Goal: Task Accomplishment & Management: Use online tool/utility

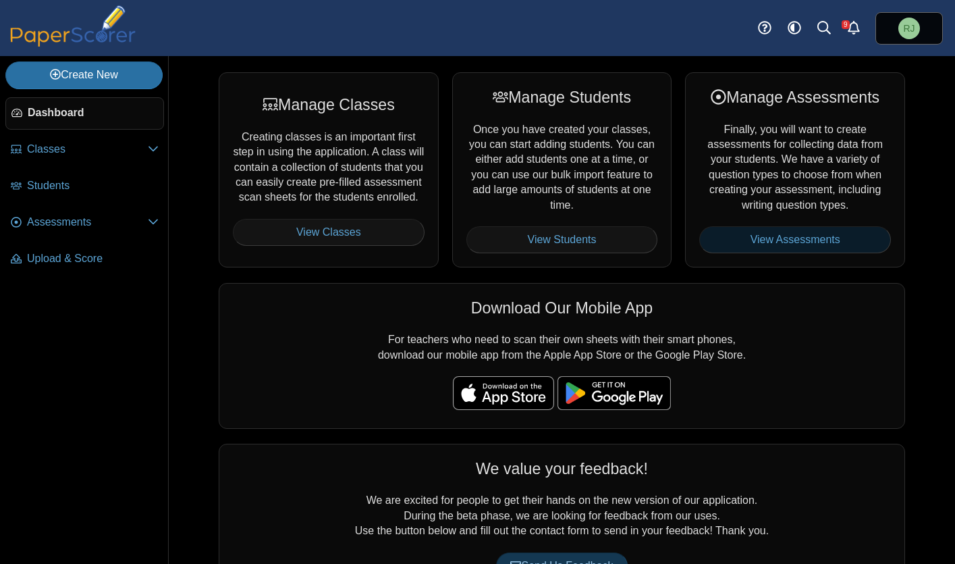
click at [814, 235] on link "View Assessments" at bounding box center [795, 239] width 192 height 27
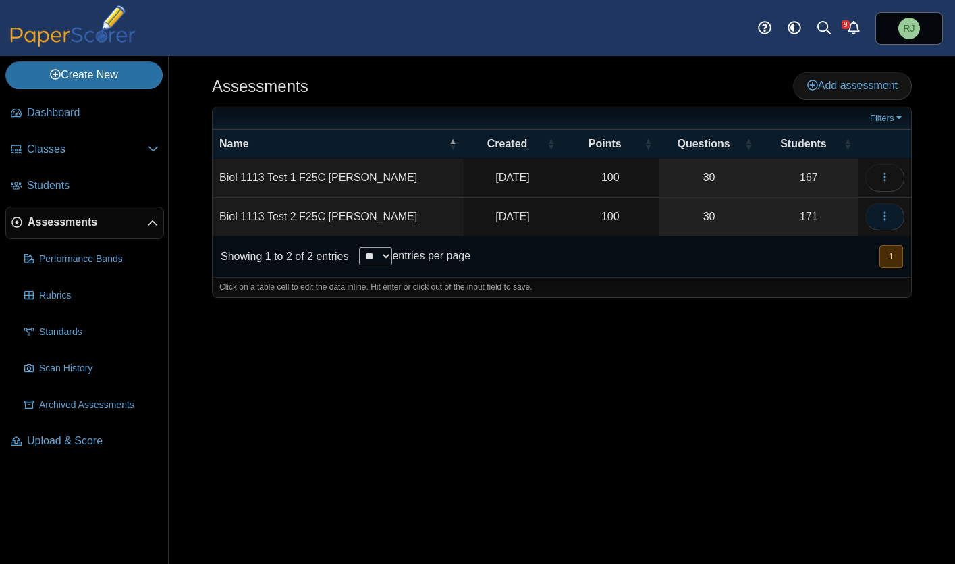
click at [886, 215] on icon "button" at bounding box center [885, 216] width 11 height 11
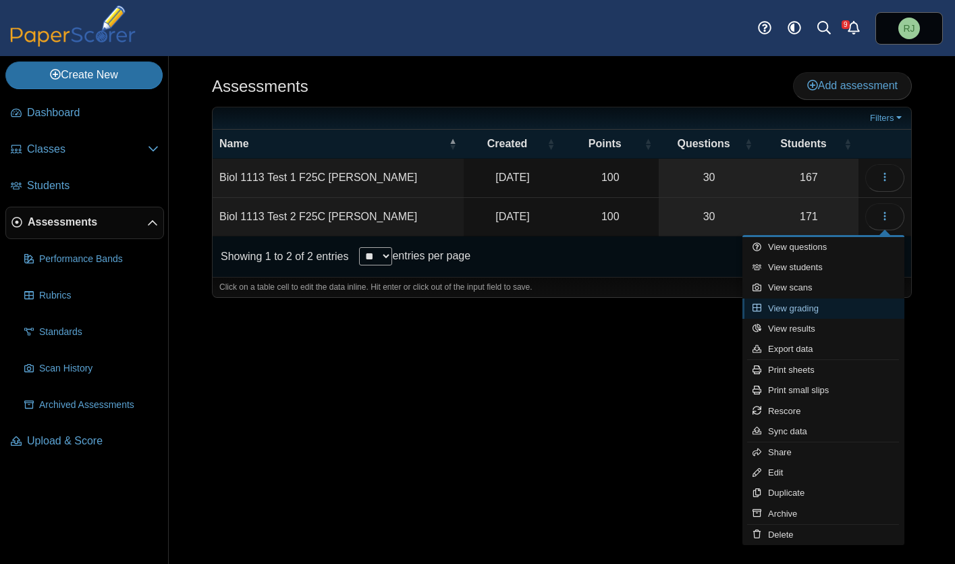
click at [810, 306] on link "View grading" at bounding box center [824, 308] width 162 height 20
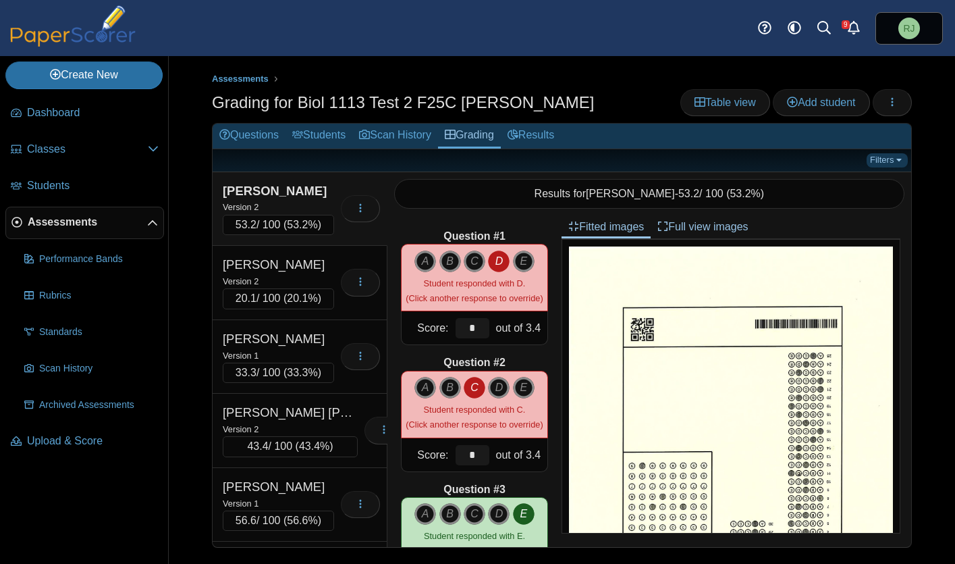
click at [894, 161] on link "Filters" at bounding box center [887, 160] width 41 height 14
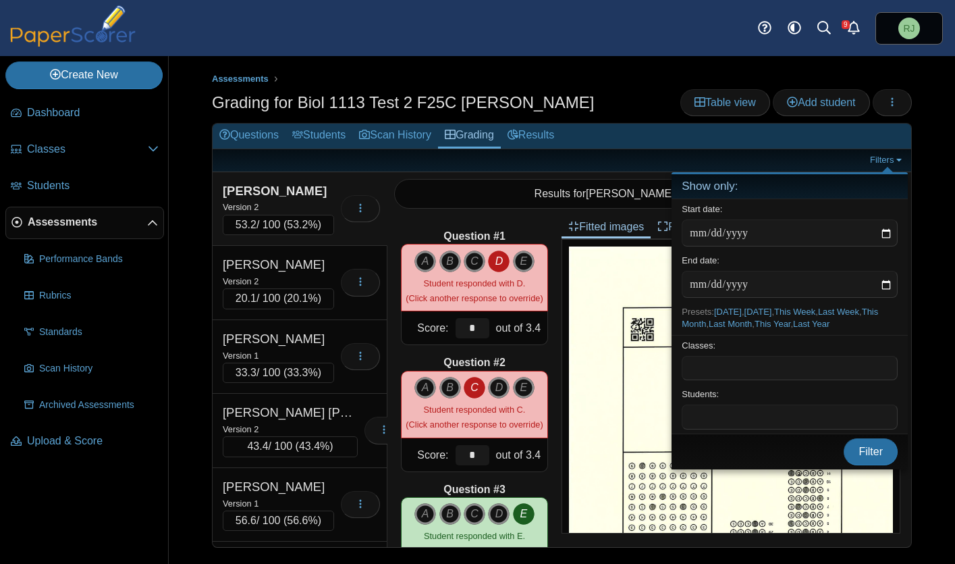
click at [737, 412] on span at bounding box center [789, 416] width 215 height 23
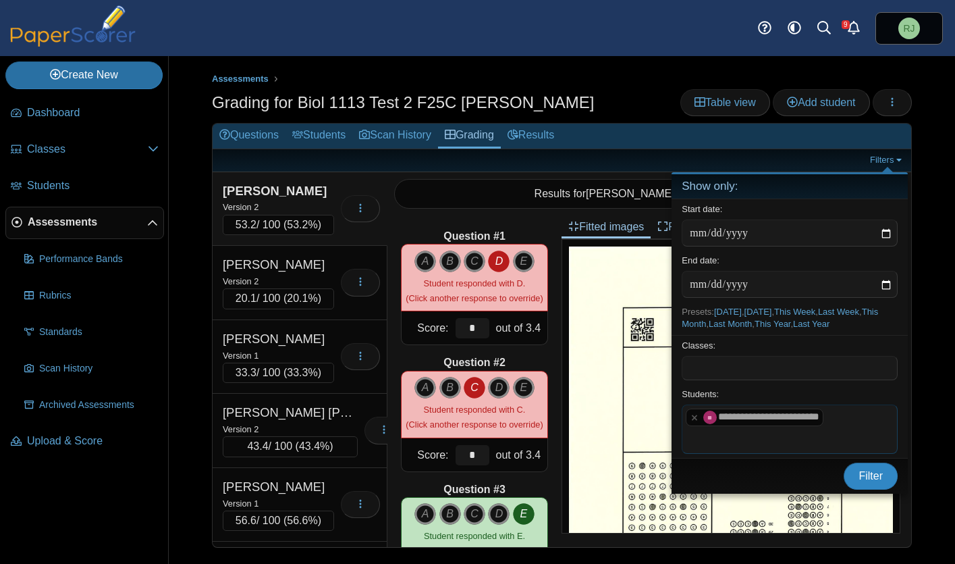
click at [889, 479] on button "Filter" at bounding box center [871, 475] width 54 height 27
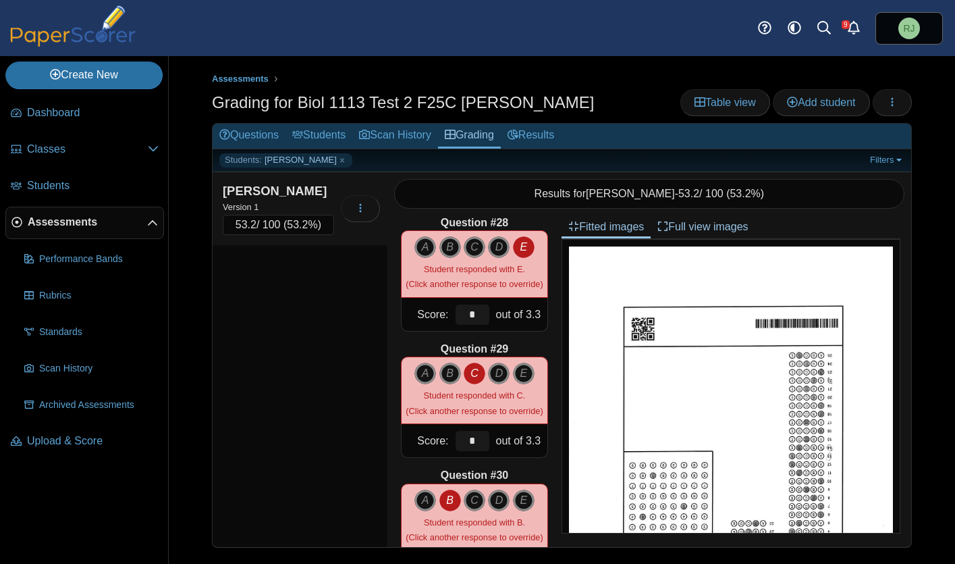
scroll to position [3428, 0]
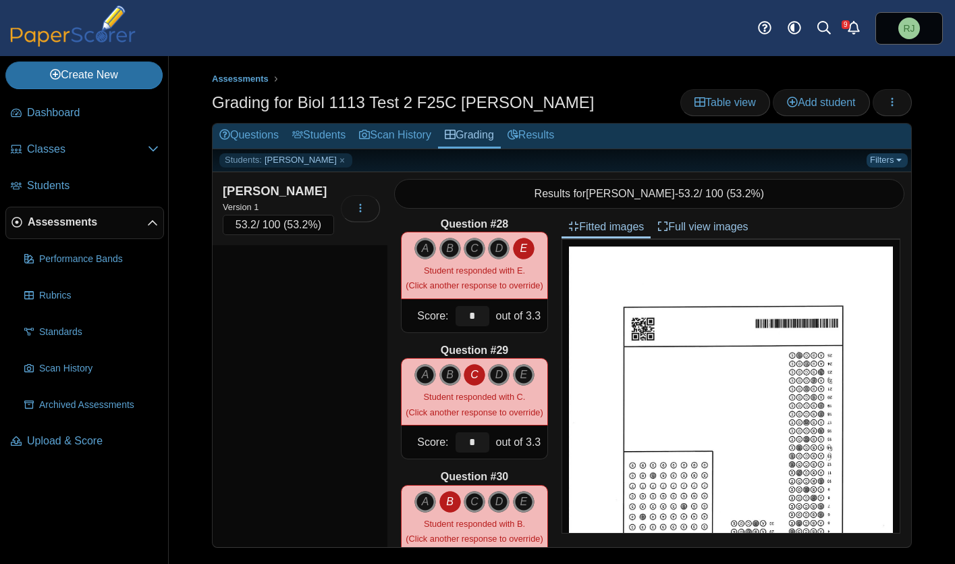
click at [901, 157] on link "Filters" at bounding box center [887, 160] width 41 height 14
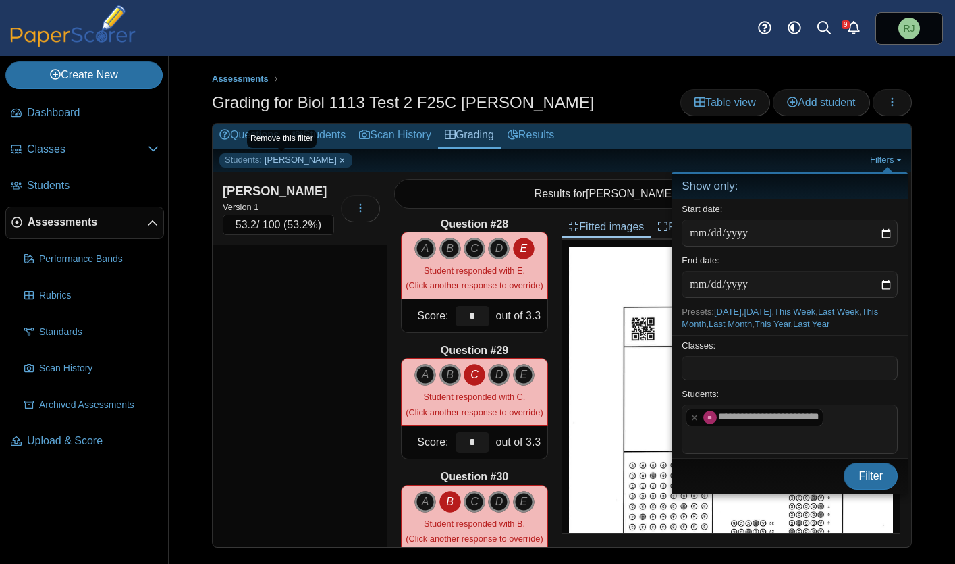
click at [335, 158] on link "Students: Chandler Brown" at bounding box center [285, 160] width 133 height 14
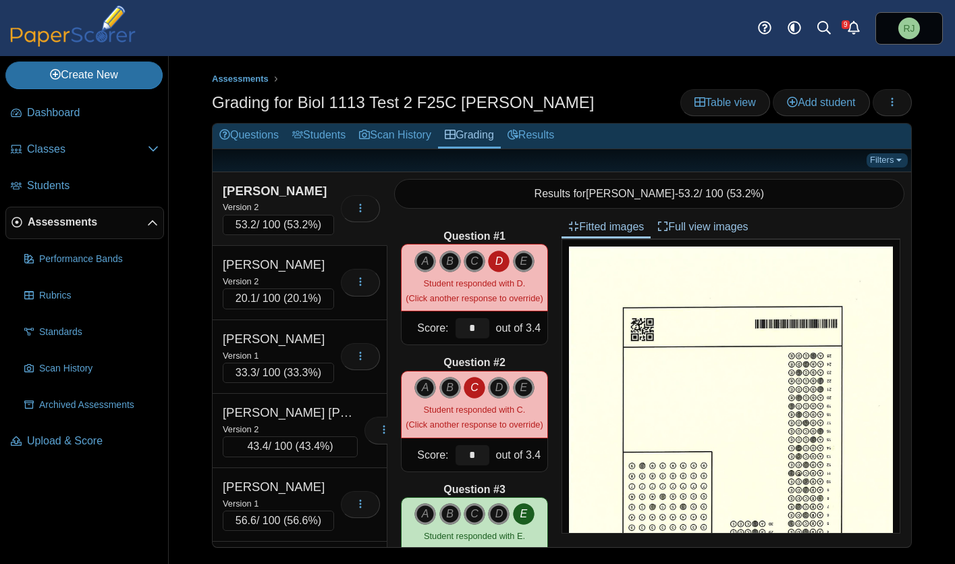
click at [899, 160] on link "Filters" at bounding box center [887, 160] width 41 height 14
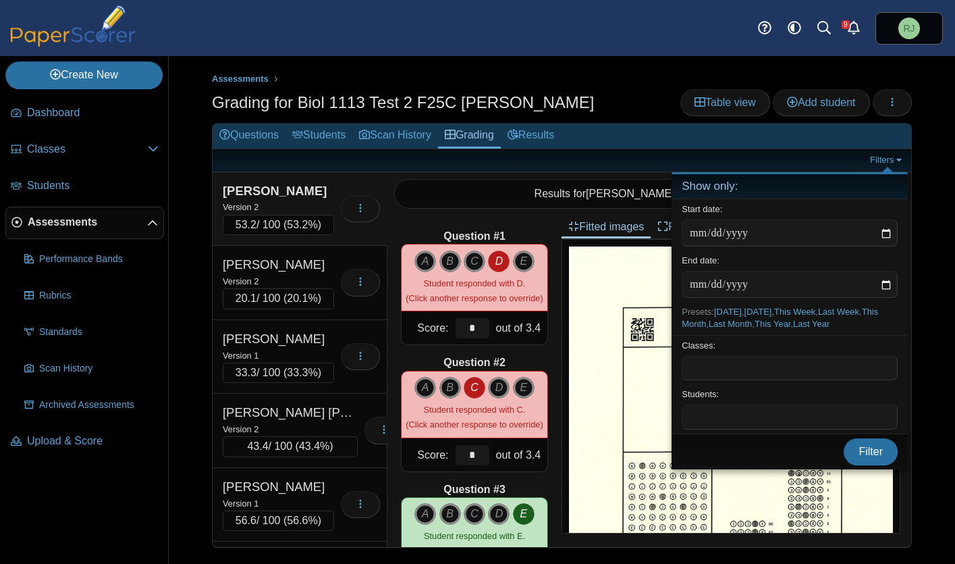
click at [726, 408] on span at bounding box center [789, 416] width 215 height 23
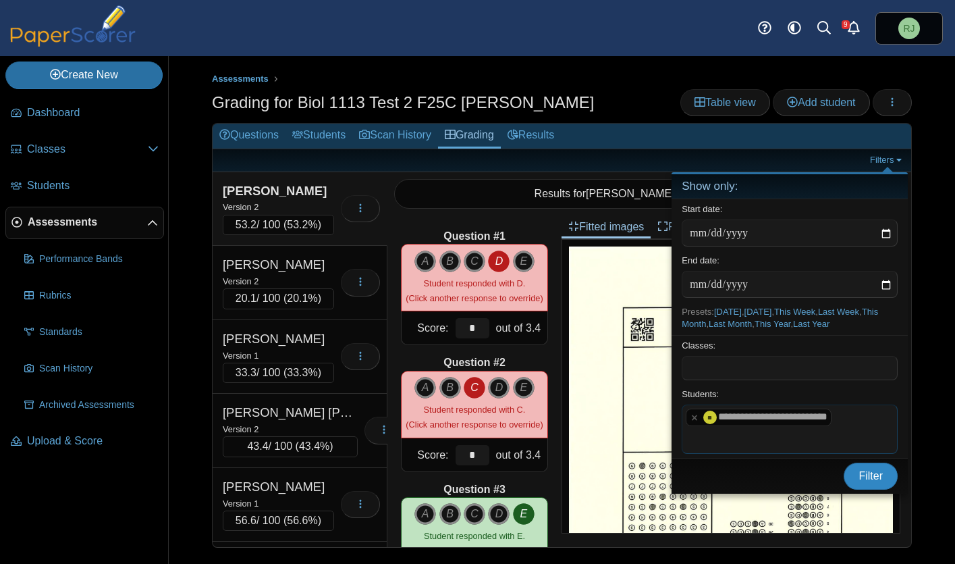
click at [872, 473] on span "Filter" at bounding box center [871, 475] width 24 height 11
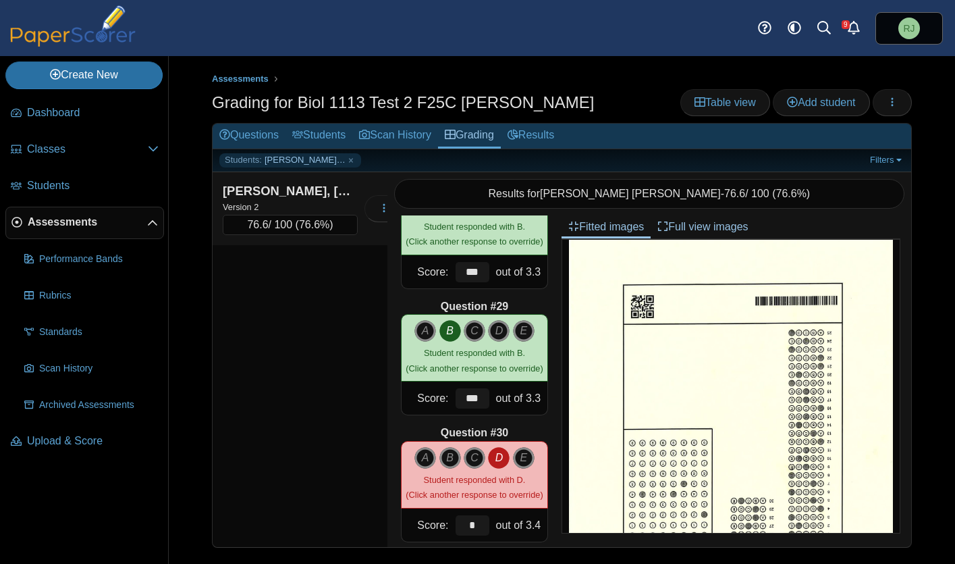
scroll to position [3490, 0]
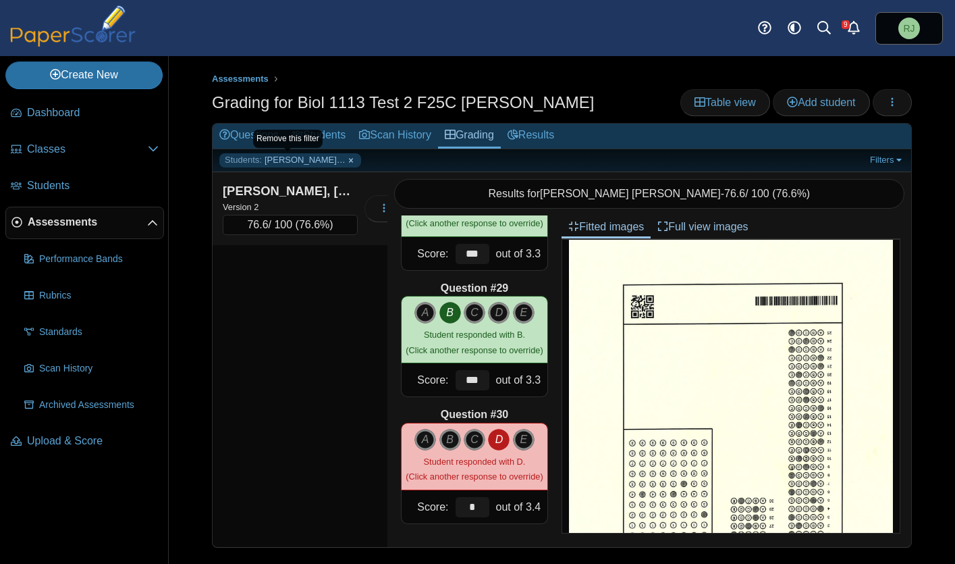
click at [349, 161] on link "Students: McCartney Holmes" at bounding box center [290, 160] width 142 height 14
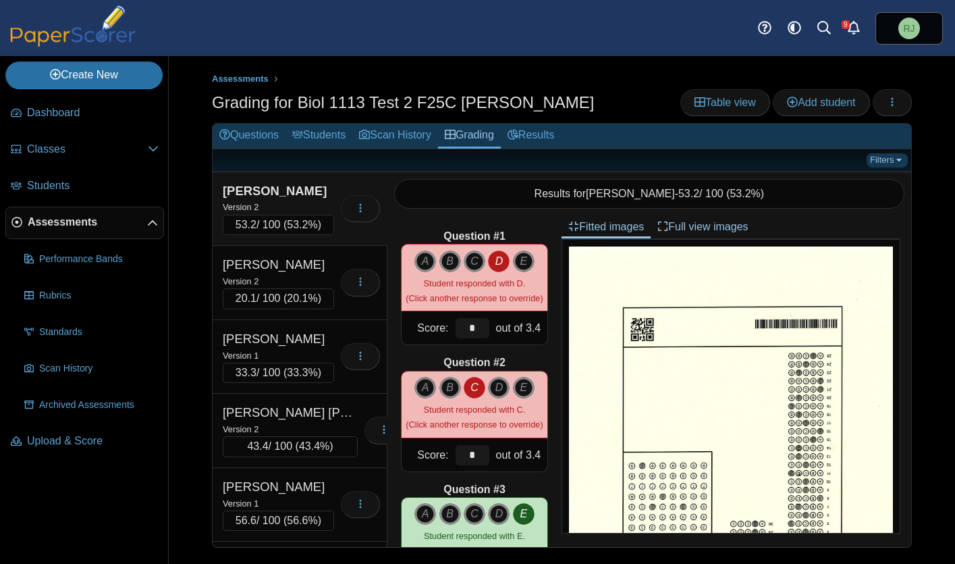
click at [903, 163] on link "Filters" at bounding box center [887, 160] width 41 height 14
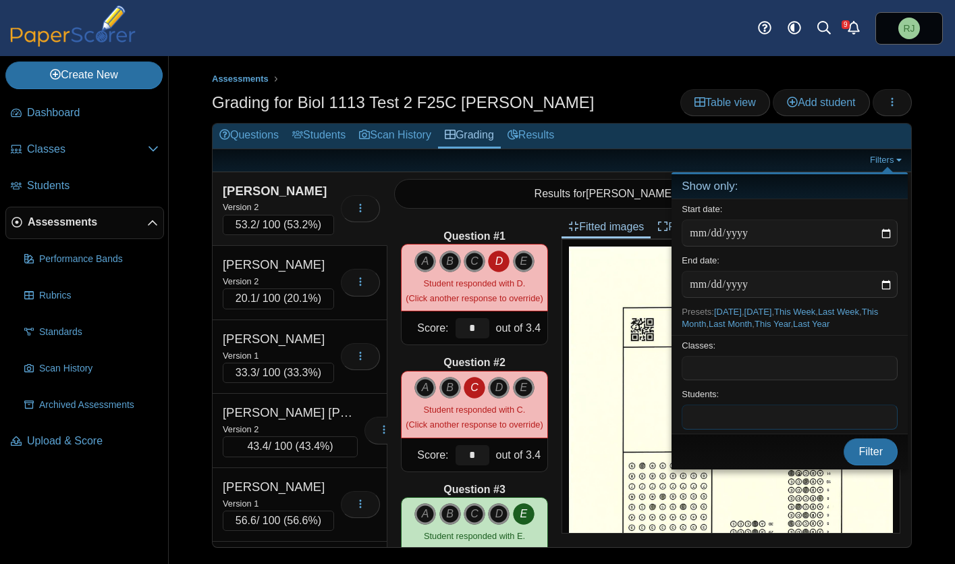
click at [714, 413] on span at bounding box center [789, 416] width 215 height 23
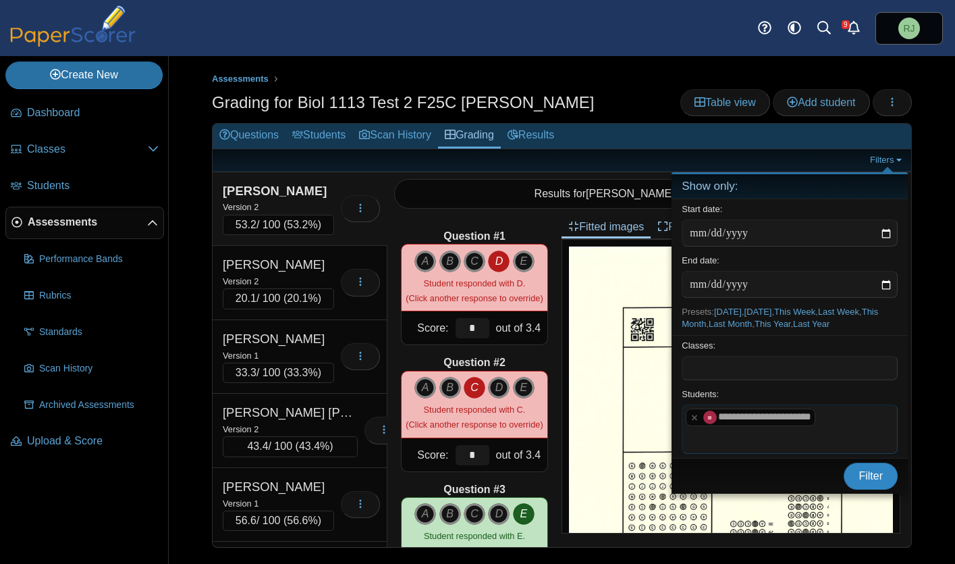
click at [866, 473] on span "Filter" at bounding box center [871, 475] width 24 height 11
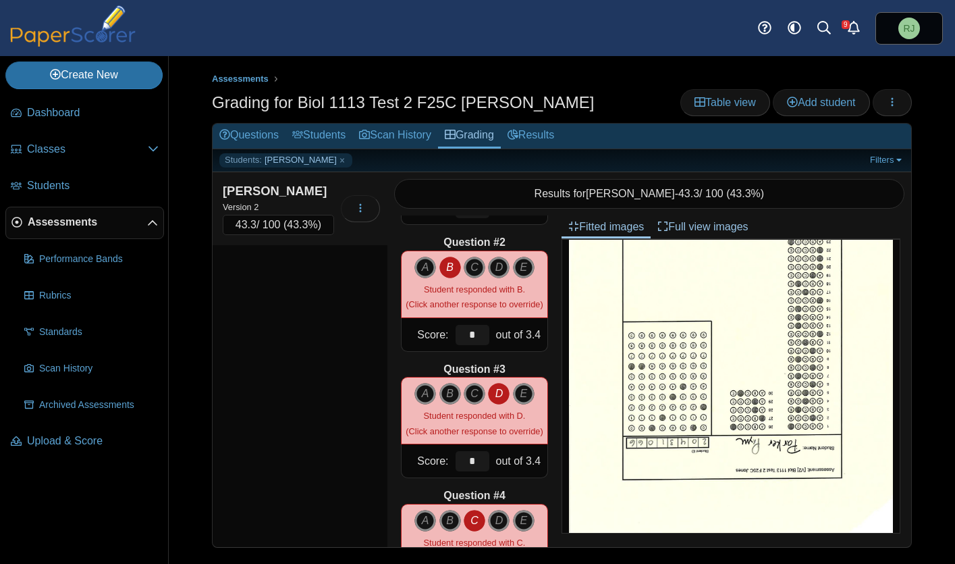
scroll to position [128, 0]
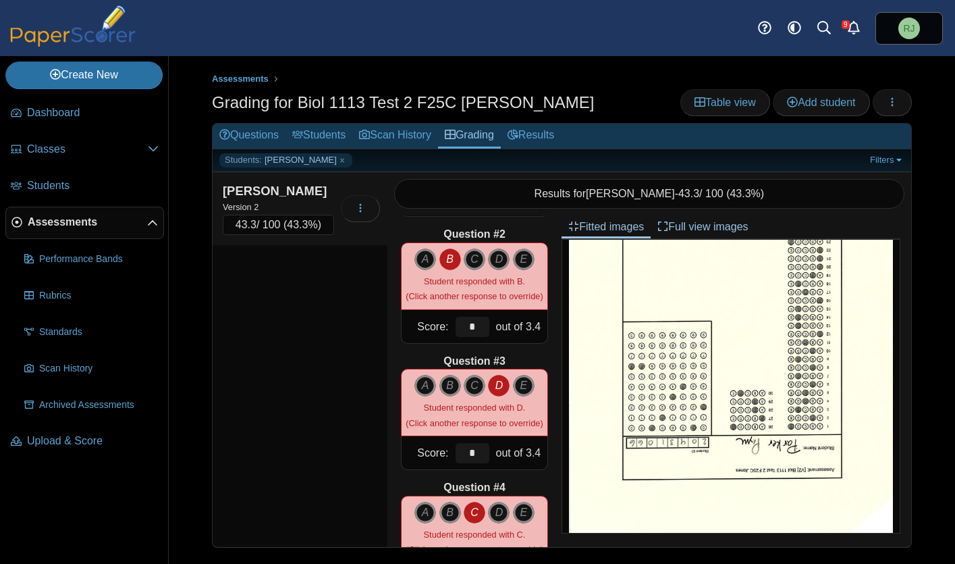
click at [415, 219] on div "Question #1 A B C D" at bounding box center [474, 380] width 174 height 331
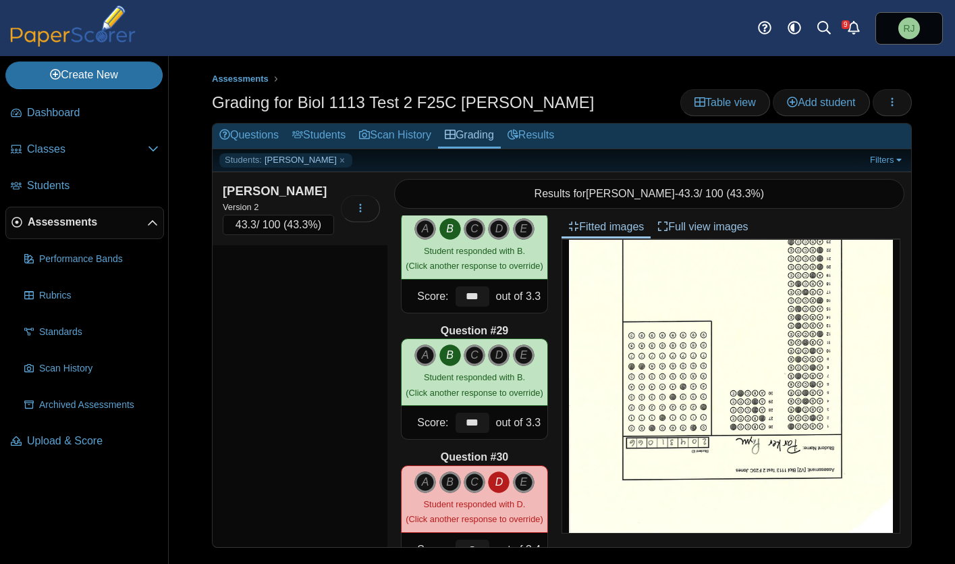
scroll to position [3490, 0]
